Goal: Check status: Check status

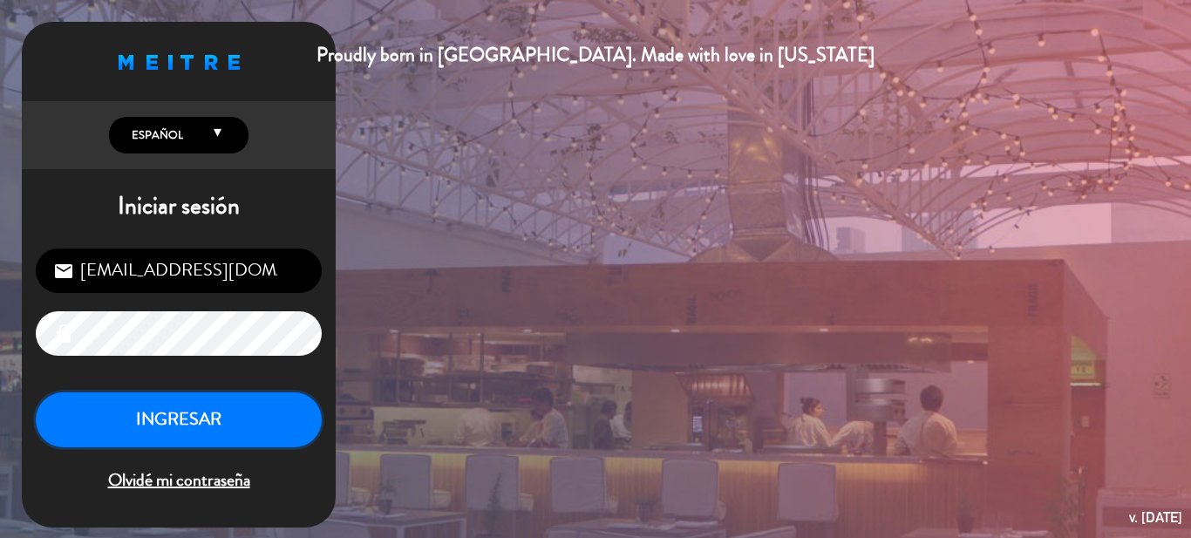
click at [214, 434] on button "INGRESAR" at bounding box center [179, 419] width 286 height 55
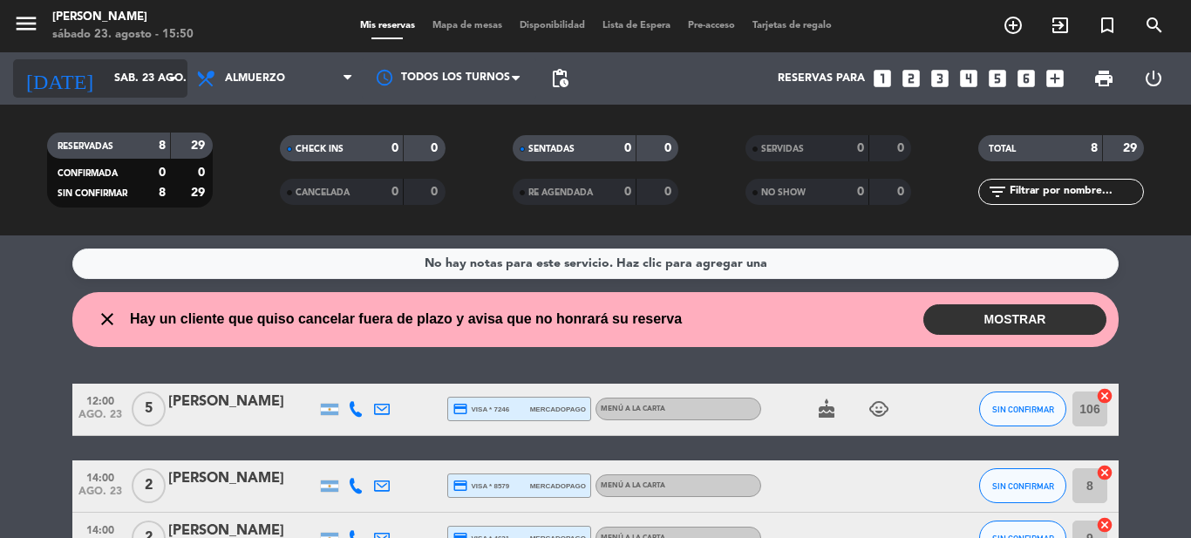
click at [158, 83] on input "sáb. 23 ago." at bounding box center [179, 79] width 147 height 30
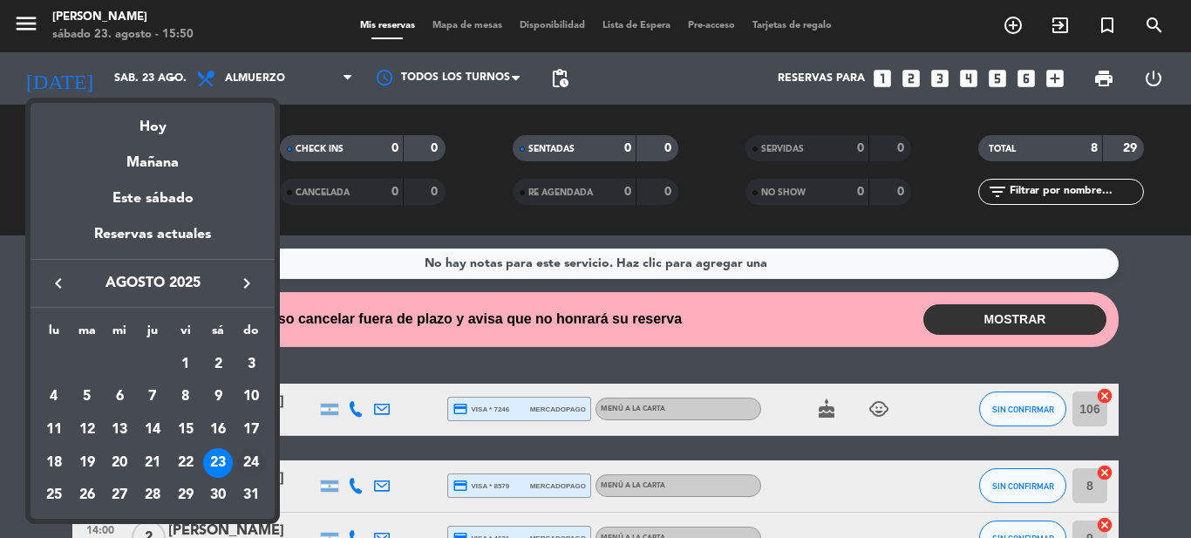
click at [244, 461] on div "24" at bounding box center [251, 463] width 30 height 30
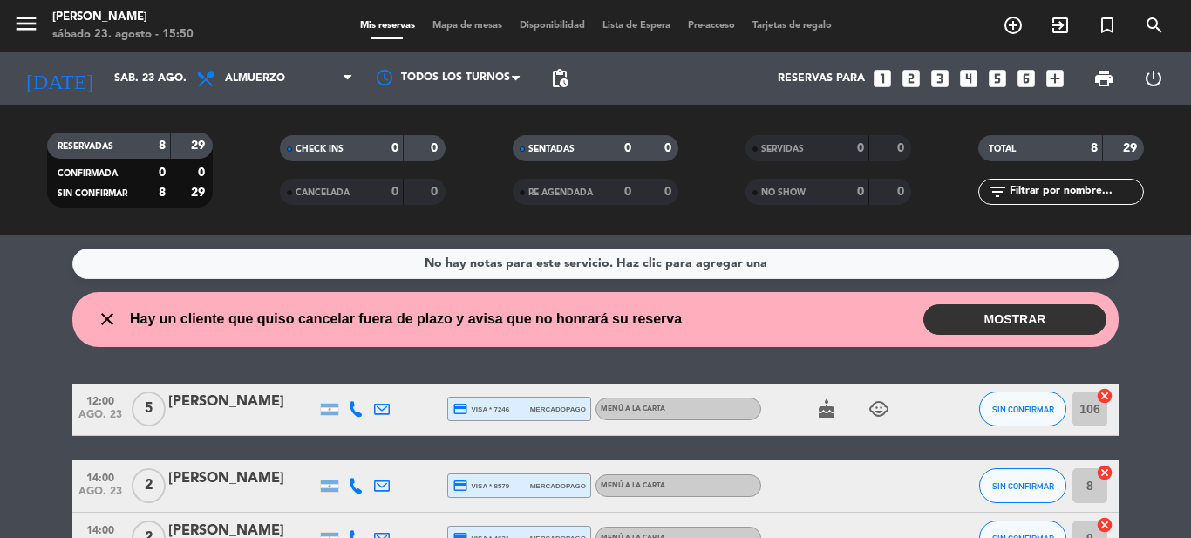
type input "dom. 24 ago."
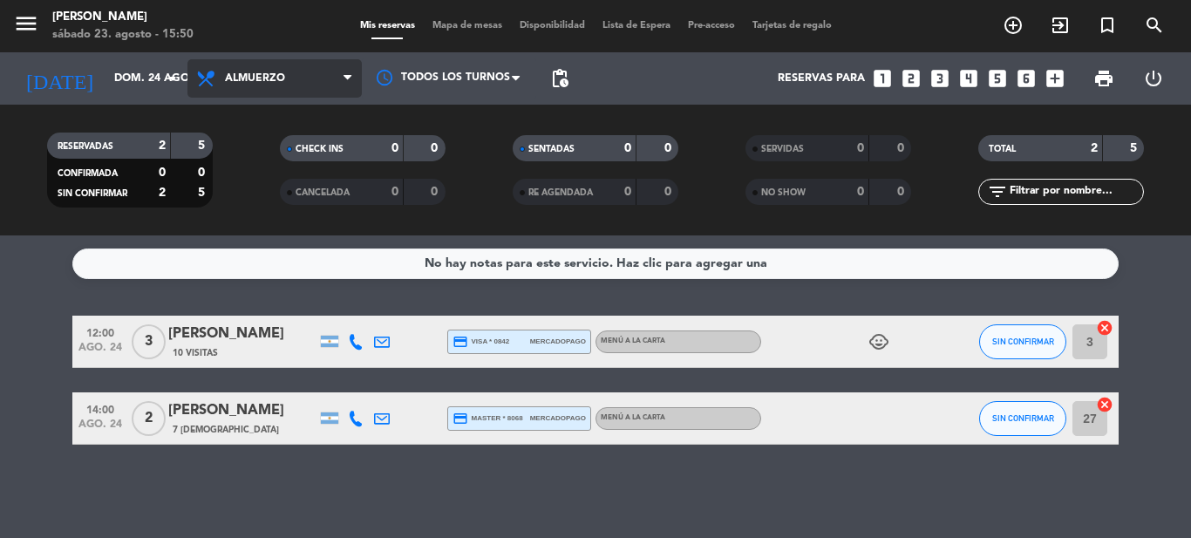
click at [291, 78] on span "Almuerzo" at bounding box center [274, 78] width 174 height 38
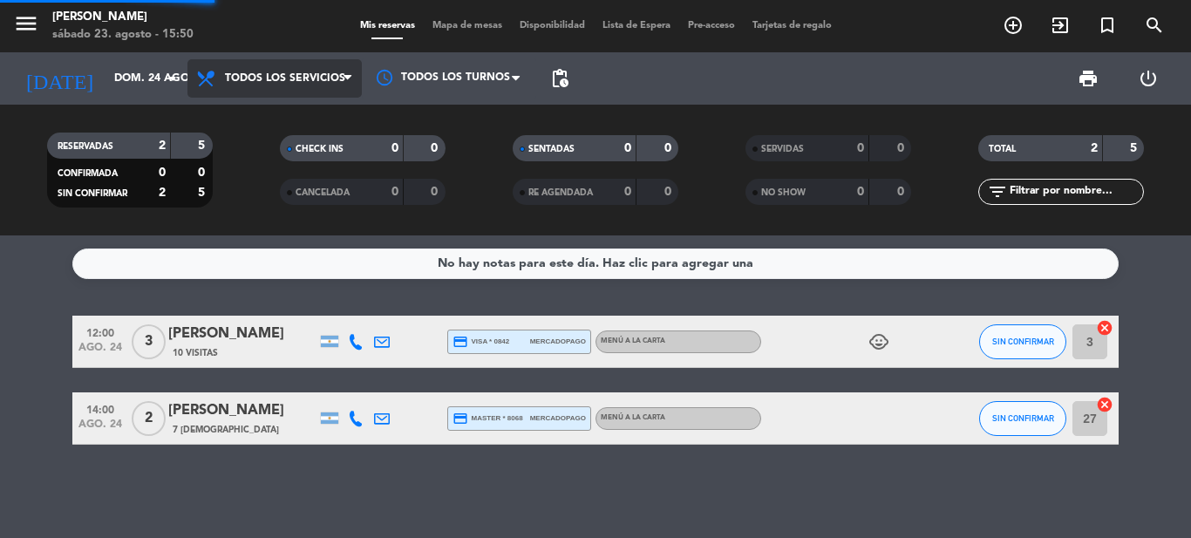
click at [303, 112] on div "menu Sharewood Pilar sábado 23. agosto - 15:50 Mis reservas Mapa de mesas Dispo…" at bounding box center [595, 117] width 1191 height 235
